Goal: Task Accomplishment & Management: Manage account settings

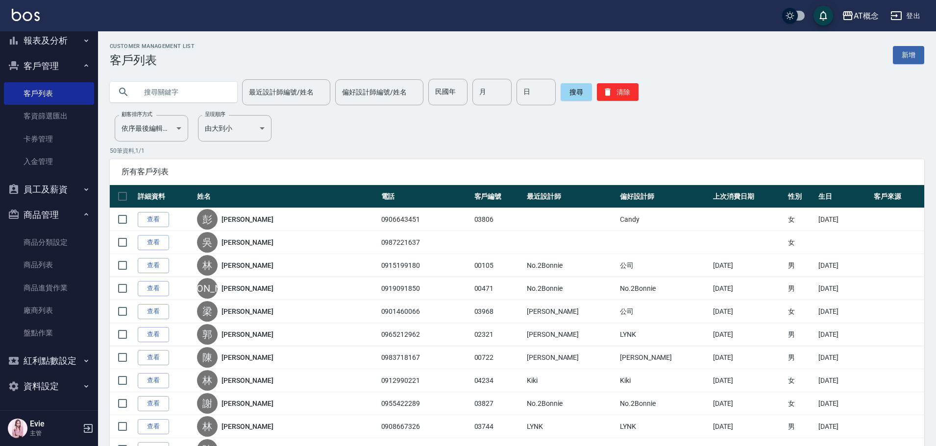
click at [197, 90] on input "text" at bounding box center [183, 92] width 92 height 26
type input "ㄍ"
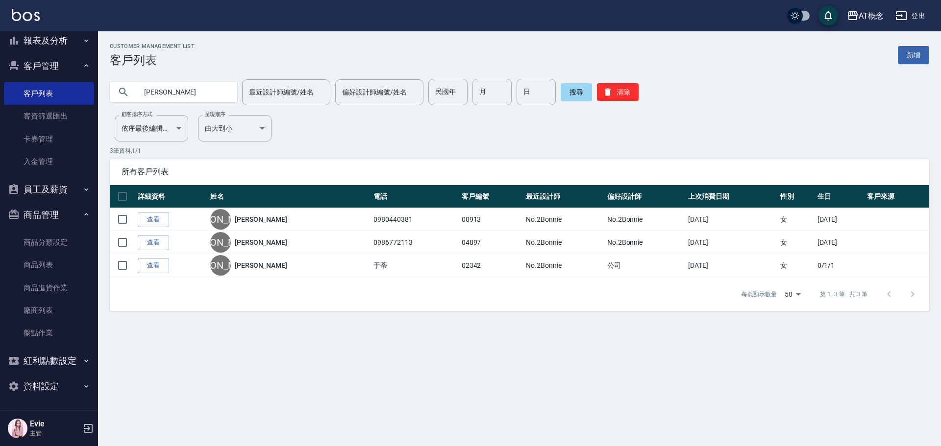
type input "楊"
type input "03805"
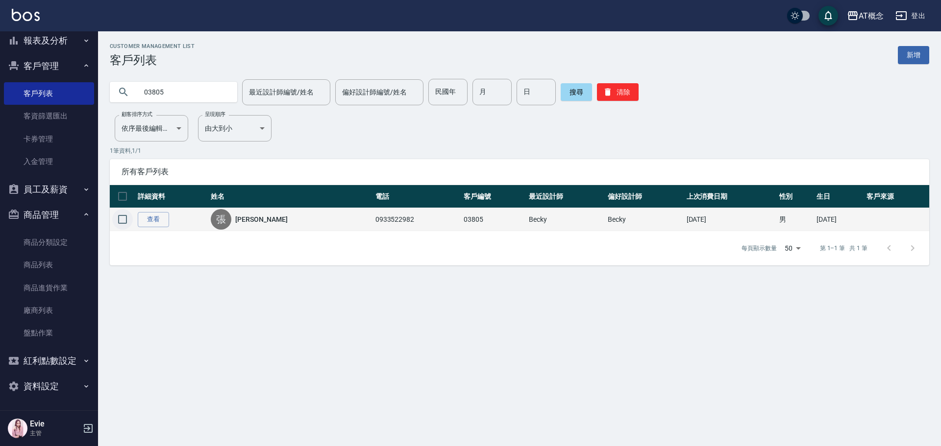
click at [118, 218] on input "checkbox" at bounding box center [122, 219] width 21 height 21
checkbox input "true"
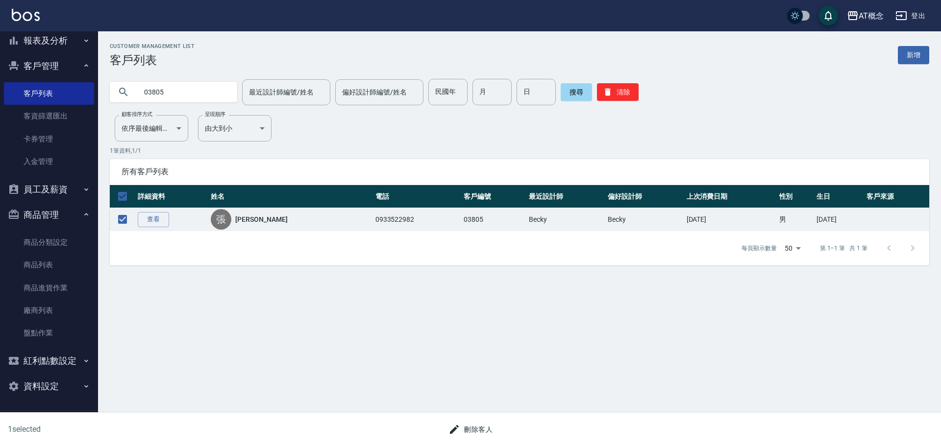
click at [470, 427] on button "刪除客人" at bounding box center [470, 430] width 52 height 18
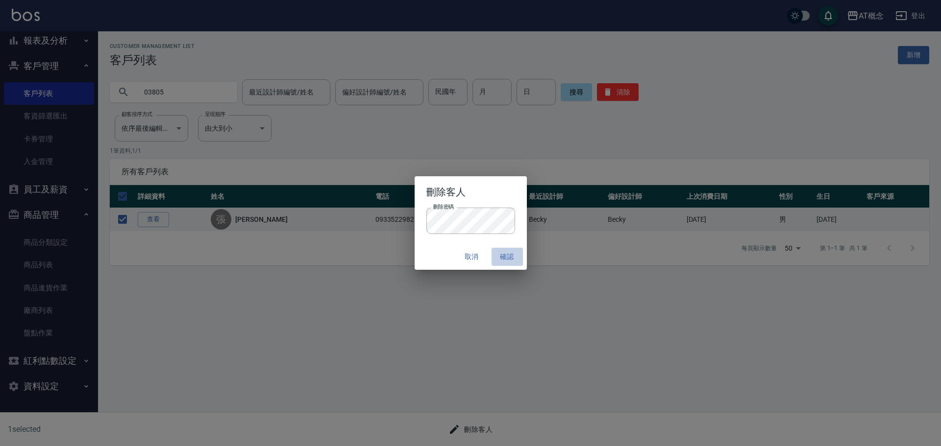
click at [506, 257] on button "確認" at bounding box center [506, 257] width 31 height 18
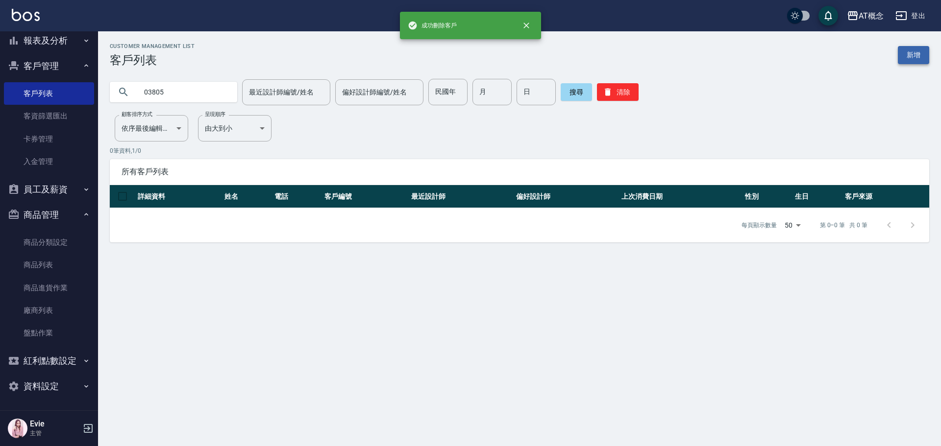
click at [911, 55] on link "新增" at bounding box center [912, 55] width 31 height 18
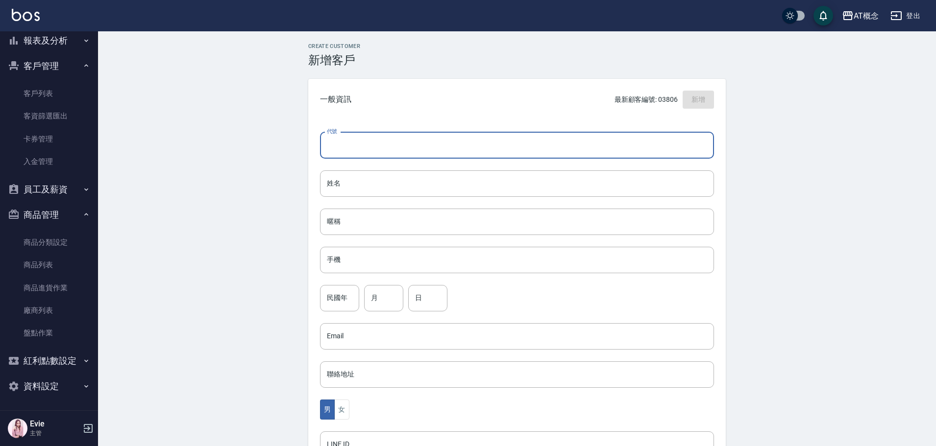
click at [370, 142] on input "代號" at bounding box center [517, 145] width 394 height 26
type input "03805"
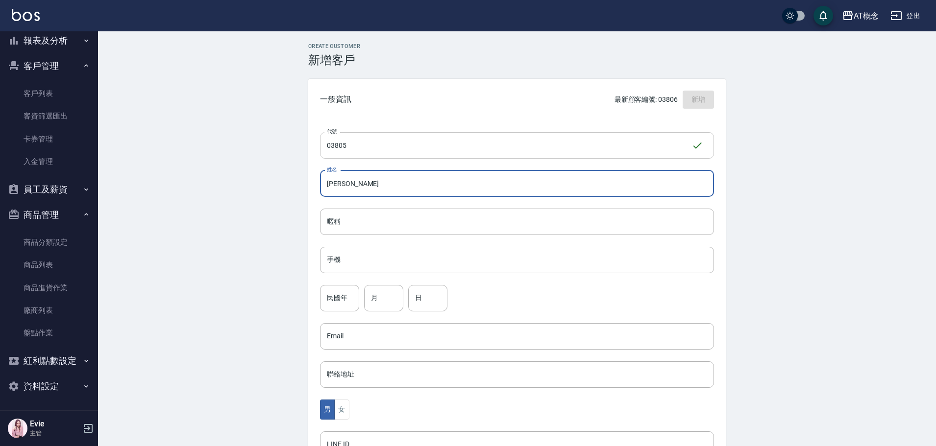
type input "林奕辰"
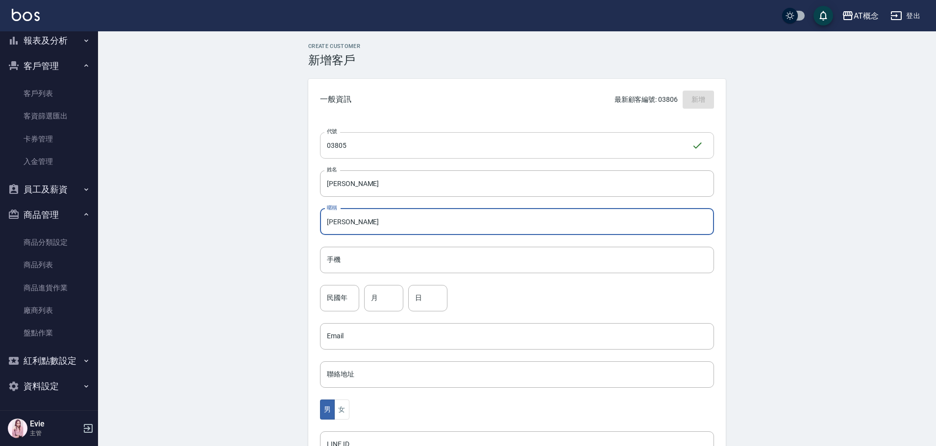
type input "奕辰"
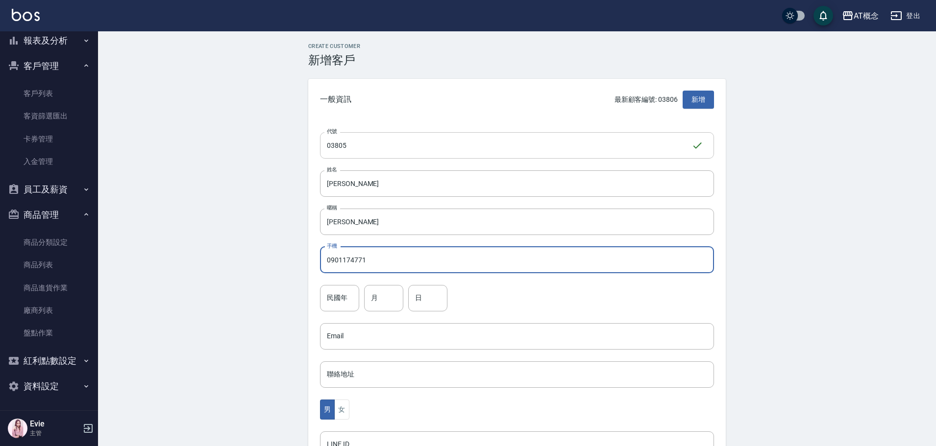
type input "0901174771"
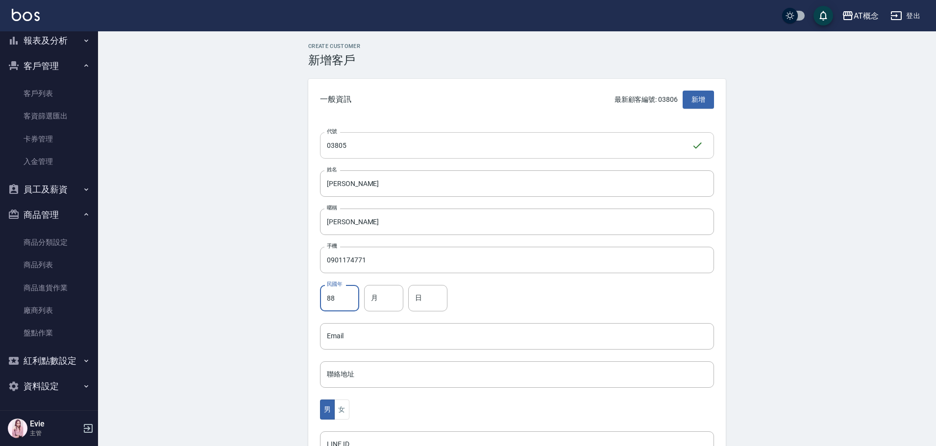
type input "88"
type input "7"
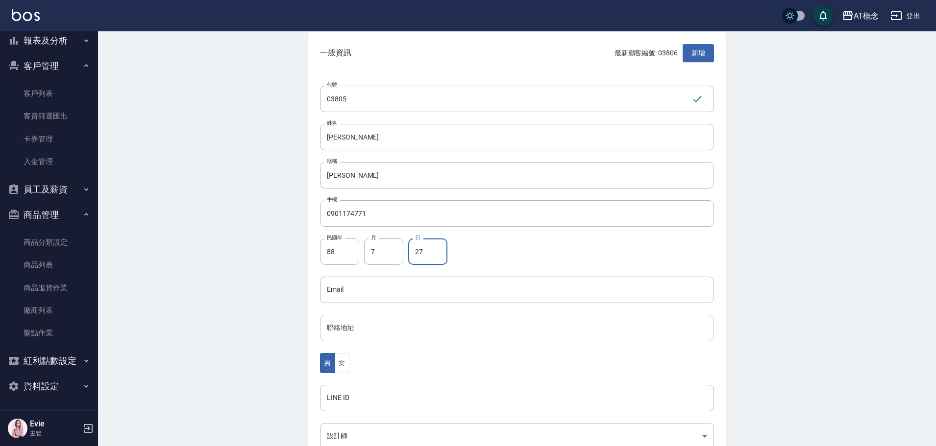
scroll to position [98, 0]
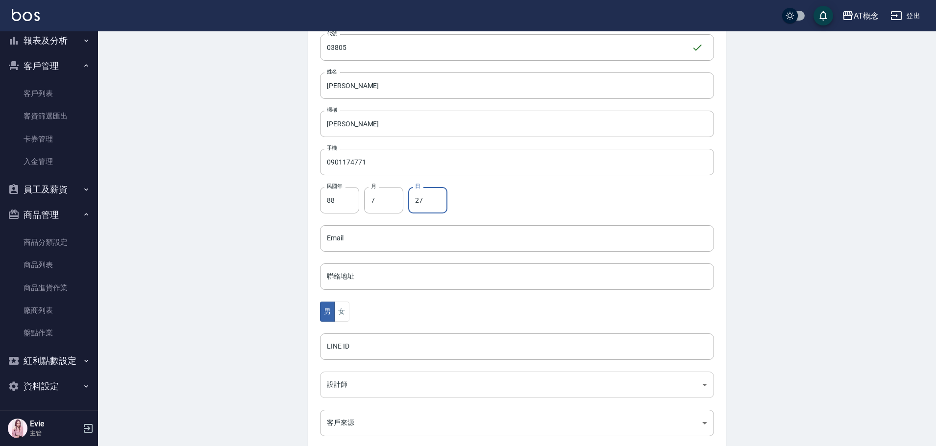
type input "27"
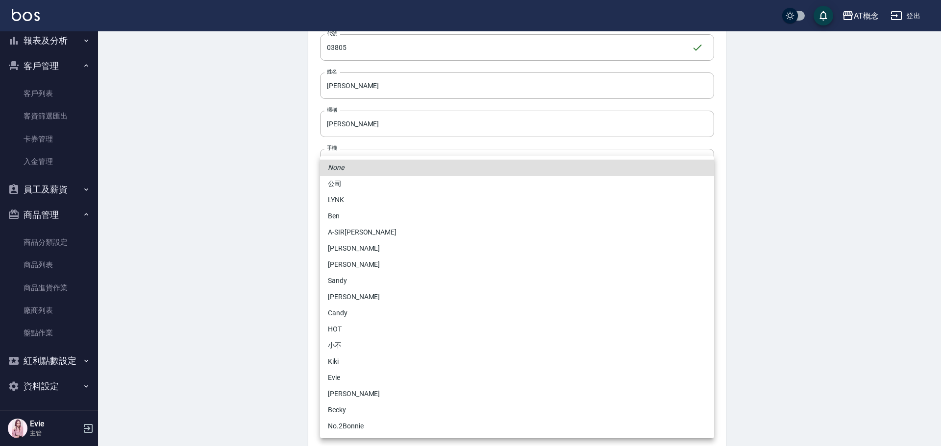
click at [340, 386] on body "AT概念 登出 櫃檯作業 打帳單 帳單列表 現金收支登錄 高階收支登錄 材料自購登錄 每日結帳 排班表 現場電腦打卡 預約管理 預約管理 單日預約紀錄 單週預…" at bounding box center [470, 221] width 941 height 638
click at [346, 391] on li "安森Anson" at bounding box center [517, 394] width 394 height 16
type input "6d66dedd-d7e3-492f-8c05-f4e40e3a1c36"
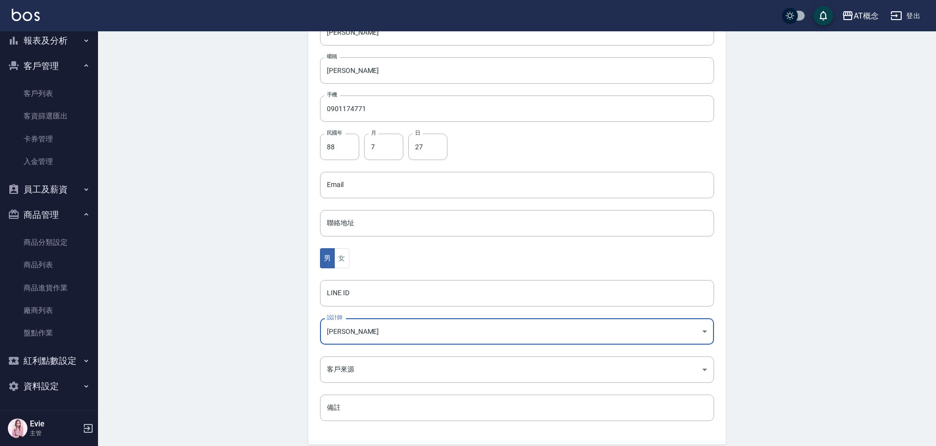
scroll to position [192, 0]
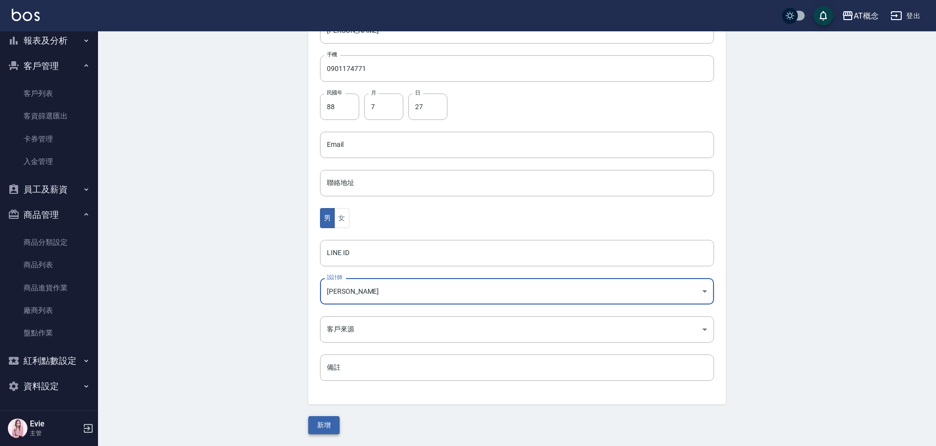
click at [332, 424] on button "新增" at bounding box center [323, 425] width 31 height 18
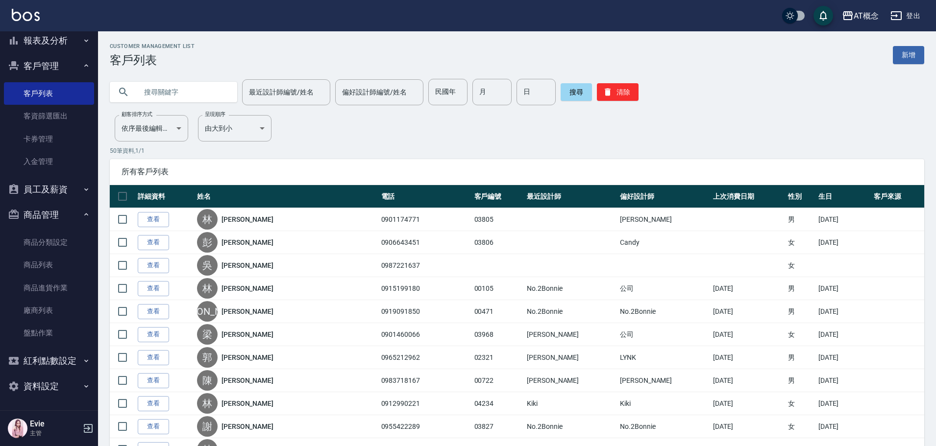
click at [203, 92] on input "text" at bounding box center [183, 92] width 92 height 26
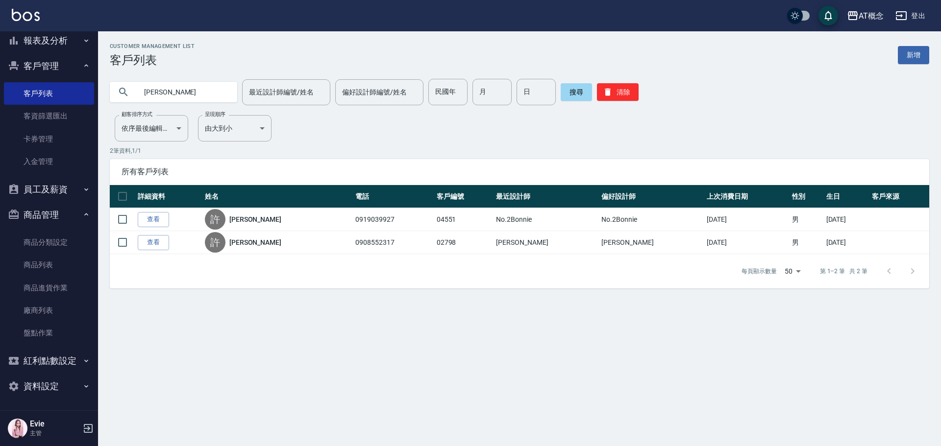
type input "許"
type input "古登"
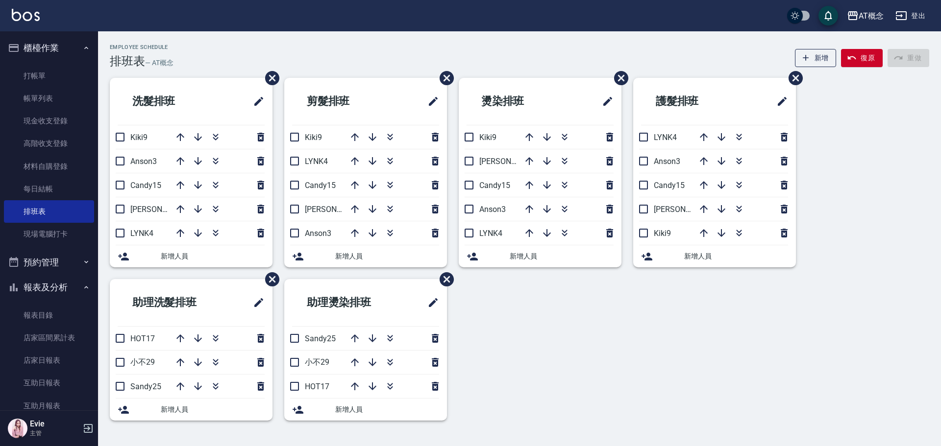
scroll to position [488, 0]
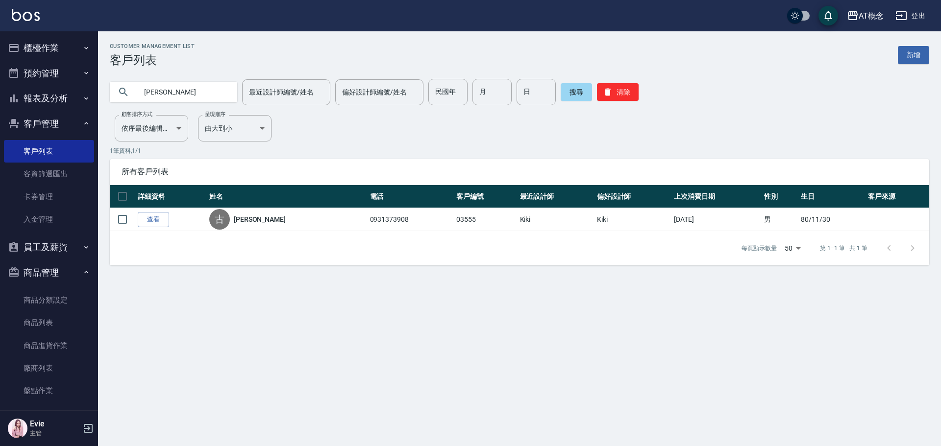
scroll to position [58, 0]
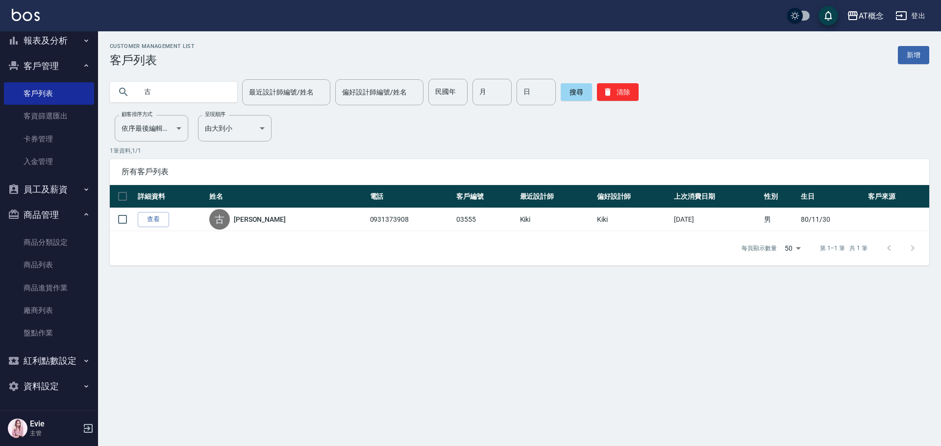
type input "古"
type input "吃"
type input "哥"
type input "林冠"
